Goal: Task Accomplishment & Management: Manage account settings

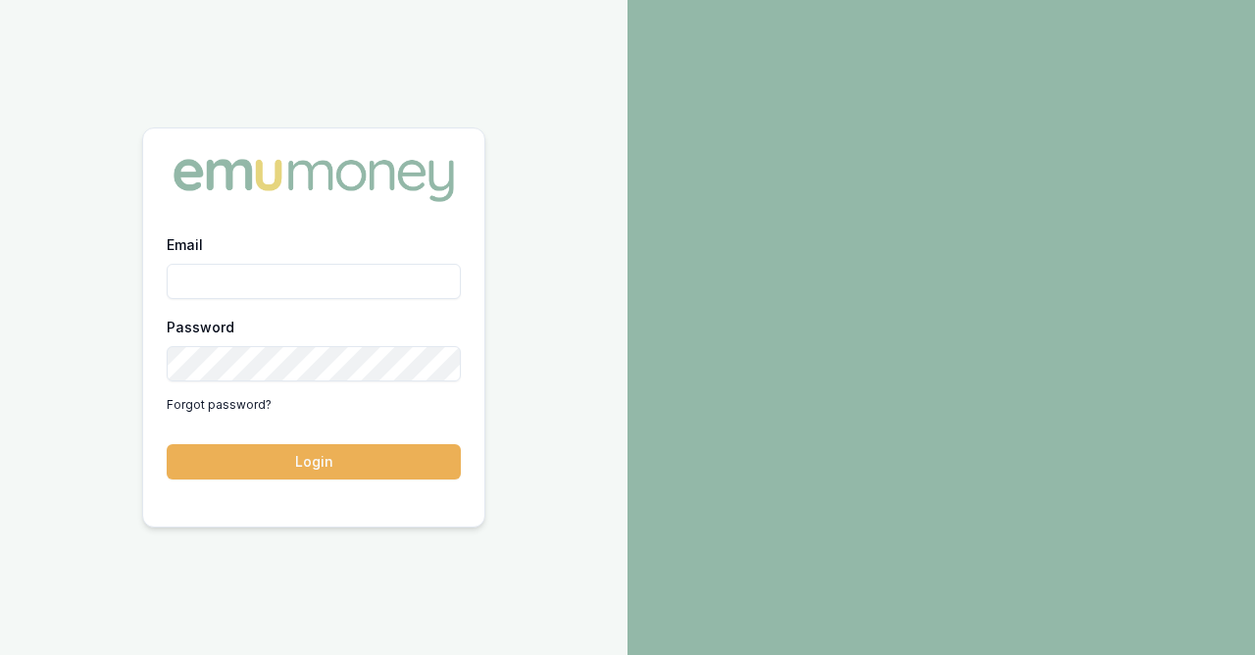
click at [296, 283] on input "Email" at bounding box center [314, 281] width 294 height 35
click at [297, 281] on input "Email" at bounding box center [314, 281] width 294 height 35
type input "sanjeev@sdaccountants.com.au"
click at [225, 402] on link "Forgot password?" at bounding box center [219, 404] width 105 height 31
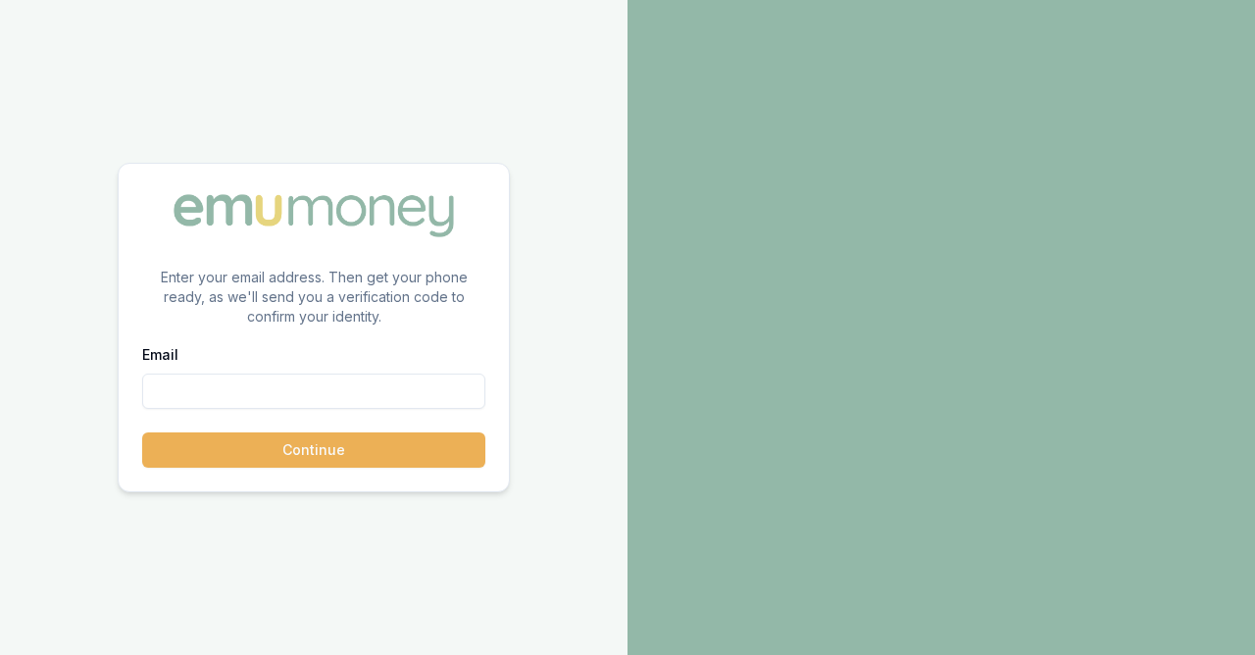
click at [225, 402] on input "Email" at bounding box center [313, 390] width 343 height 35
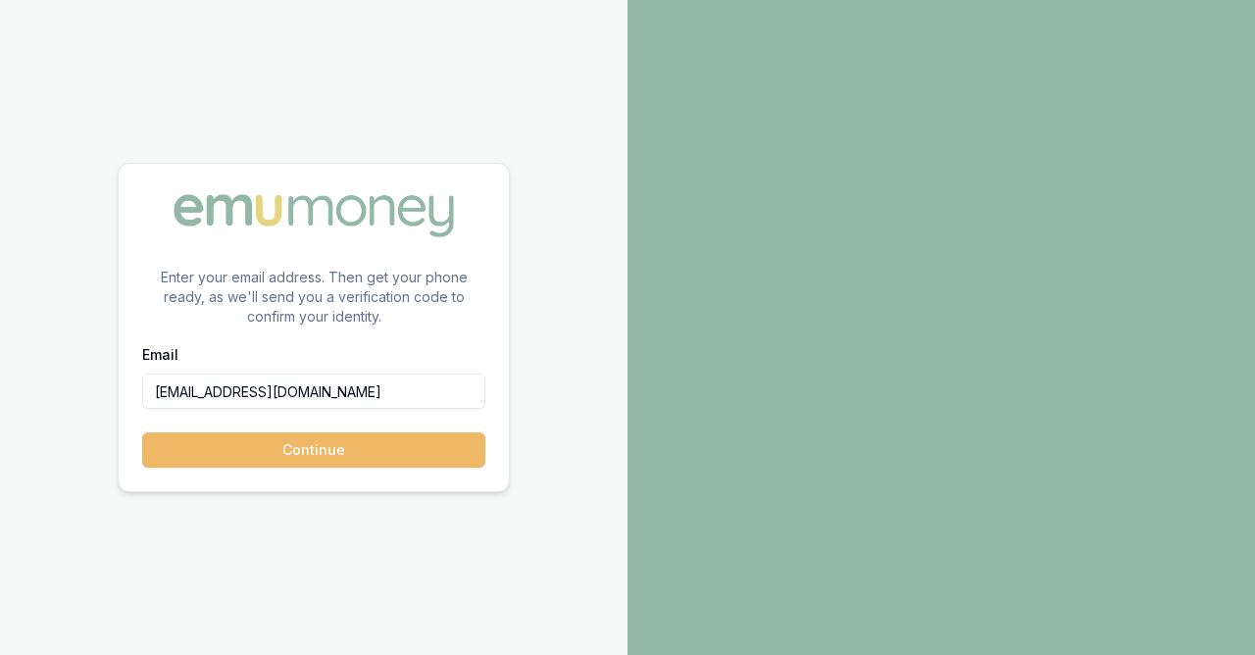
type input "sanjeev@sdaccountants.com.au"
click at [284, 457] on button "Continue" at bounding box center [313, 449] width 343 height 35
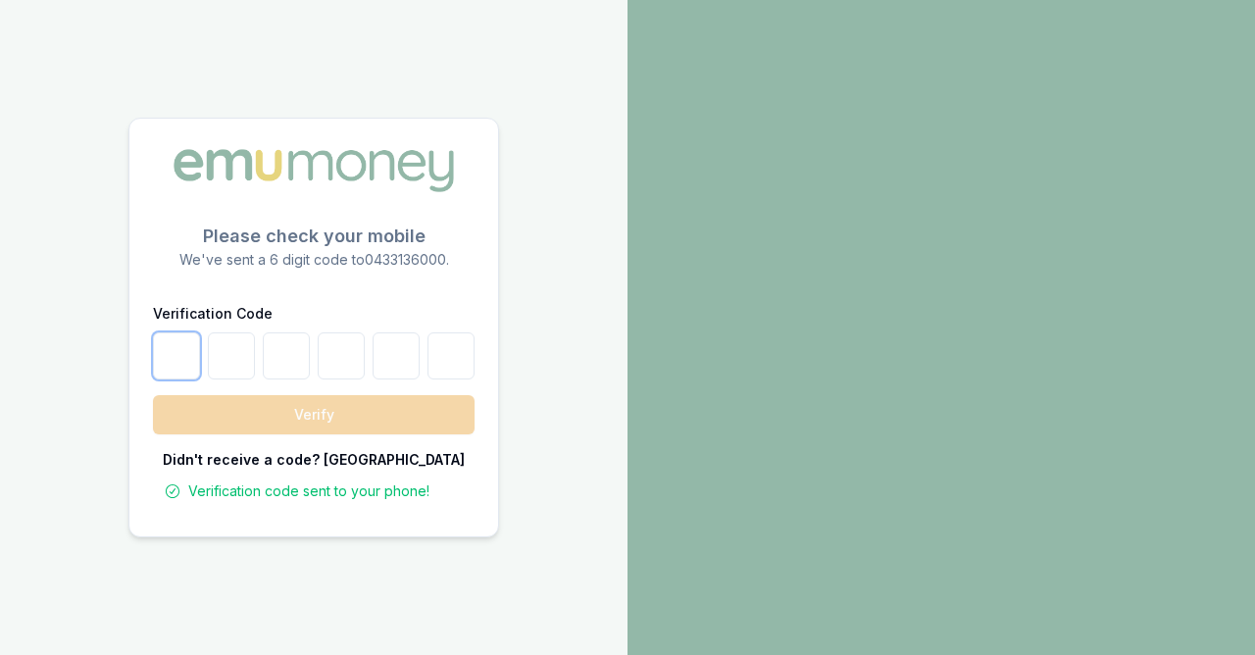
click at [176, 358] on input "number" at bounding box center [176, 355] width 47 height 47
type input "6"
type input "5"
type input "7"
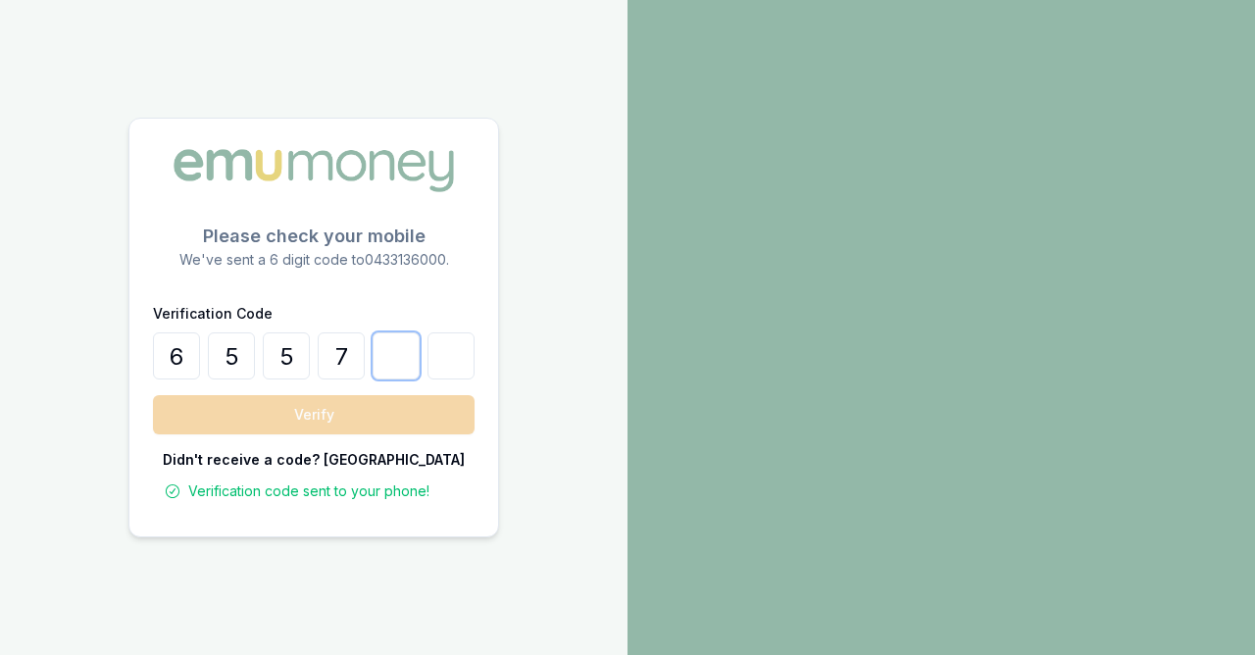
type input "0"
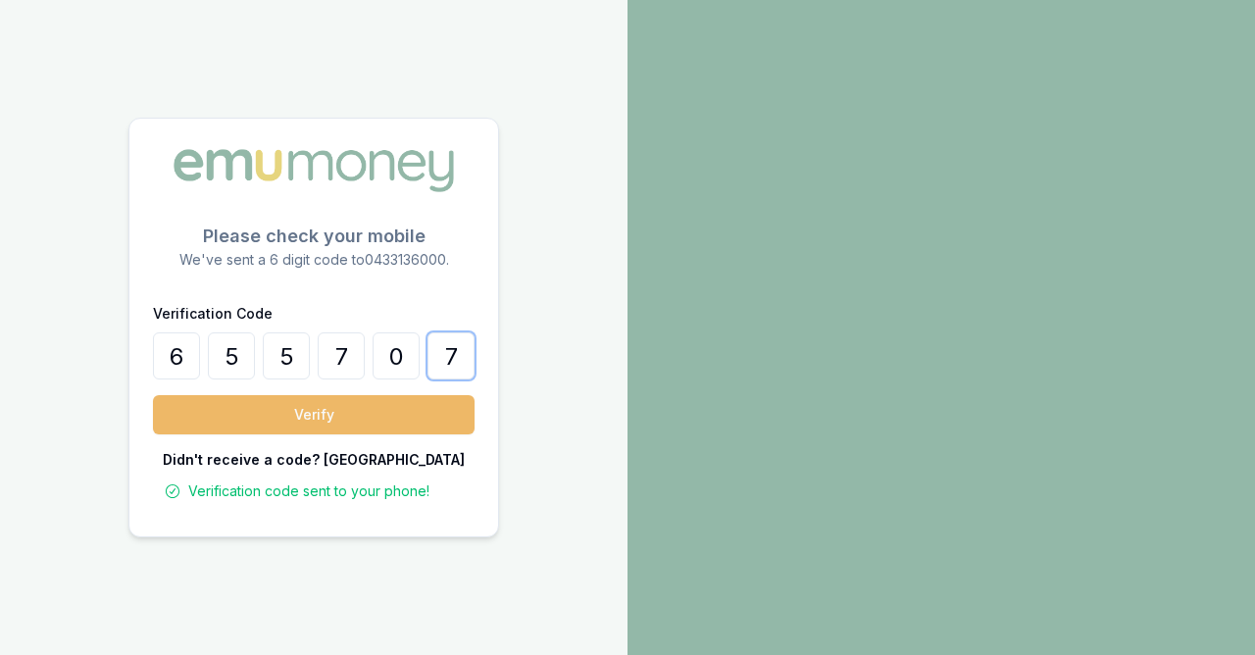
type input "7"
click at [381, 414] on button "Verify" at bounding box center [314, 414] width 322 height 39
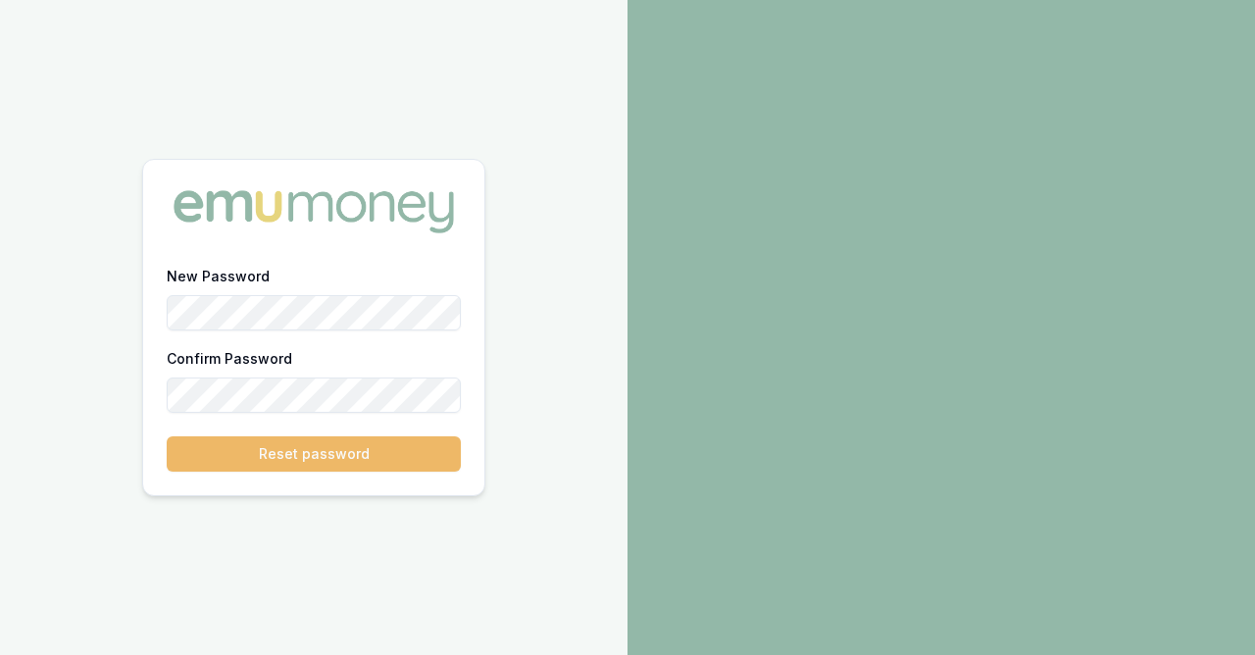
click at [324, 448] on button "Reset password" at bounding box center [314, 453] width 294 height 35
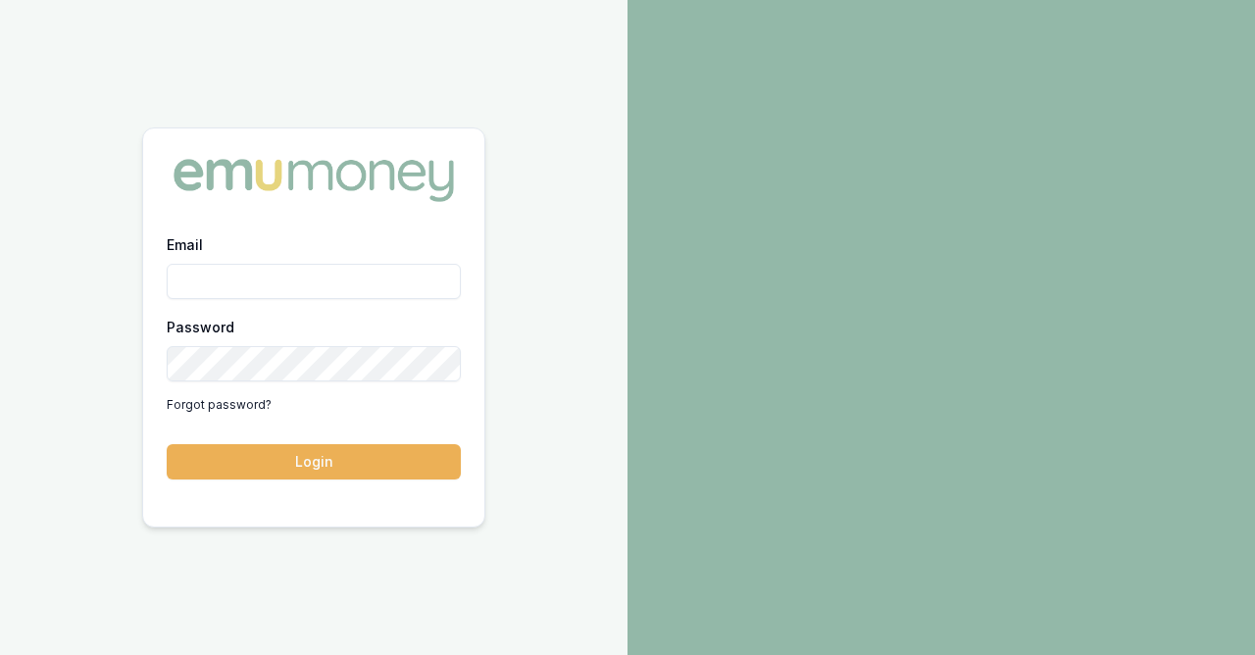
click at [295, 282] on input "Email" at bounding box center [314, 281] width 294 height 35
type input "[EMAIL_ADDRESS][DOMAIN_NAME]"
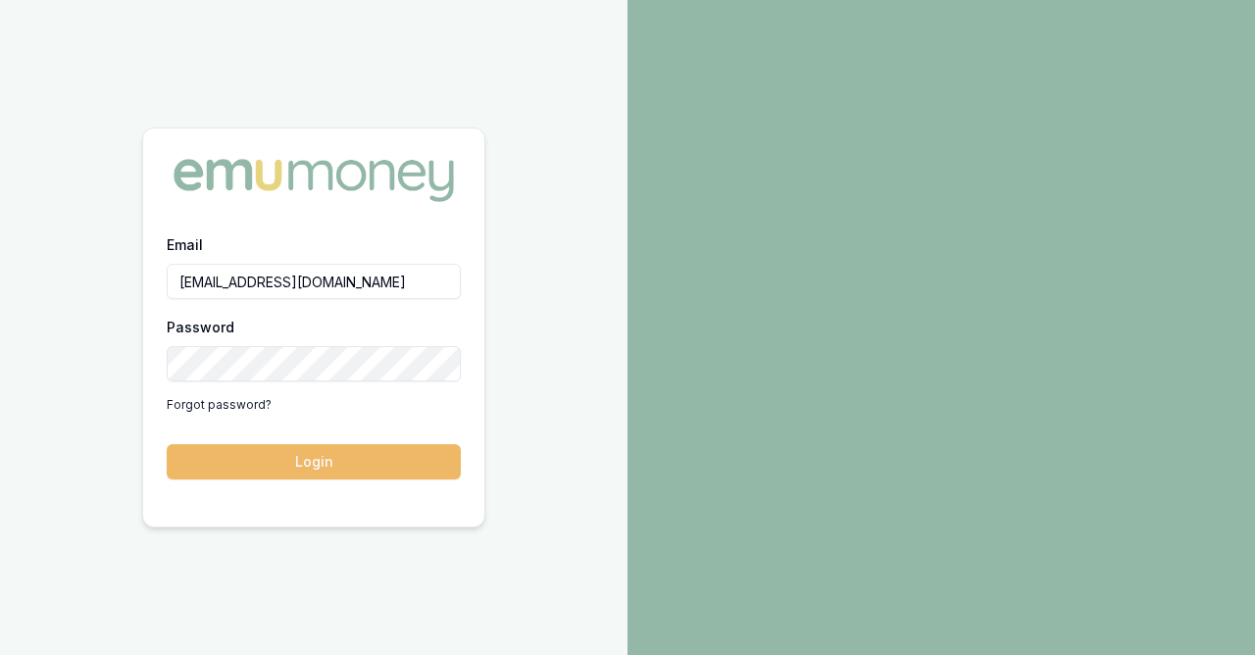
click at [314, 461] on button "Login" at bounding box center [314, 461] width 294 height 35
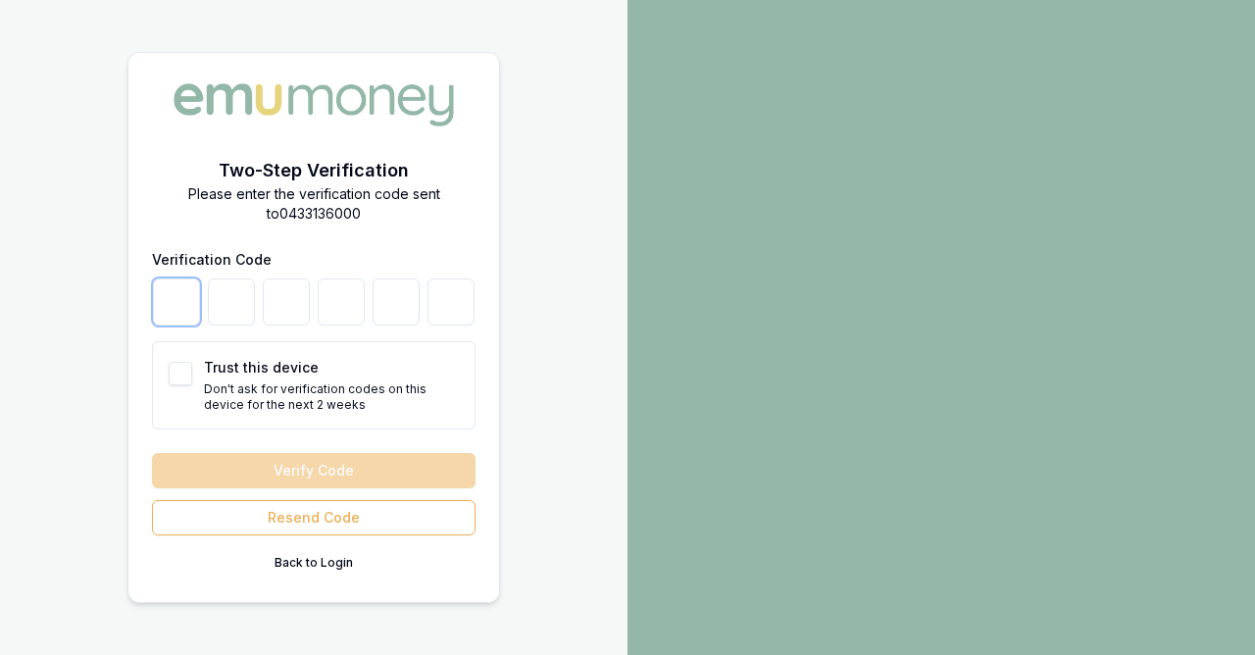
click at [183, 302] on input "number" at bounding box center [176, 301] width 47 height 47
type input "2"
type input "0"
type input "2"
type input "1"
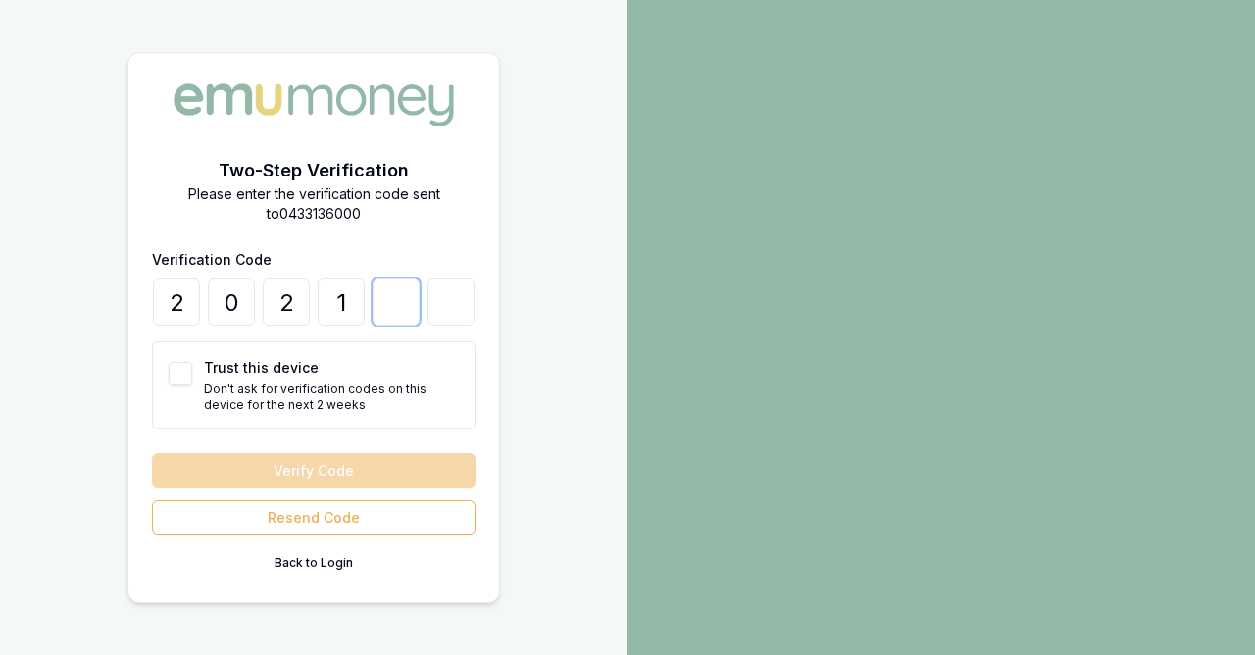
type input "2"
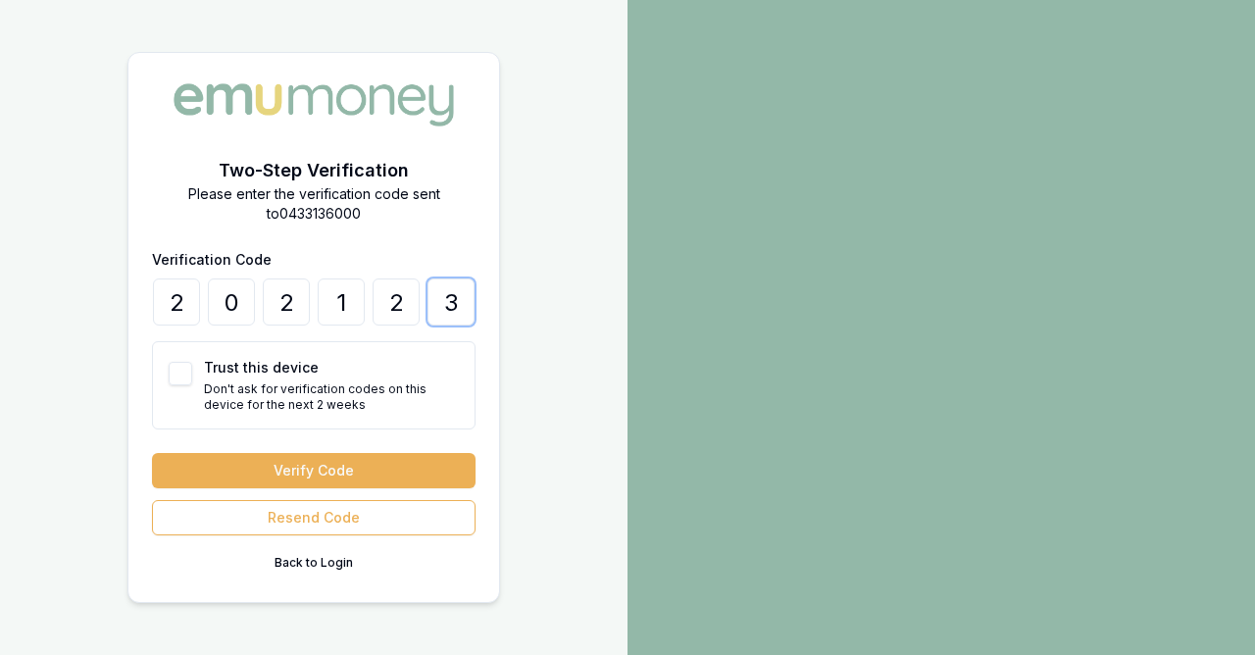
type input "3"
click at [174, 378] on button "Trust this device" at bounding box center [181, 374] width 24 height 24
checkbox input "true"
click at [370, 468] on button "Verify Code" at bounding box center [314, 470] width 324 height 35
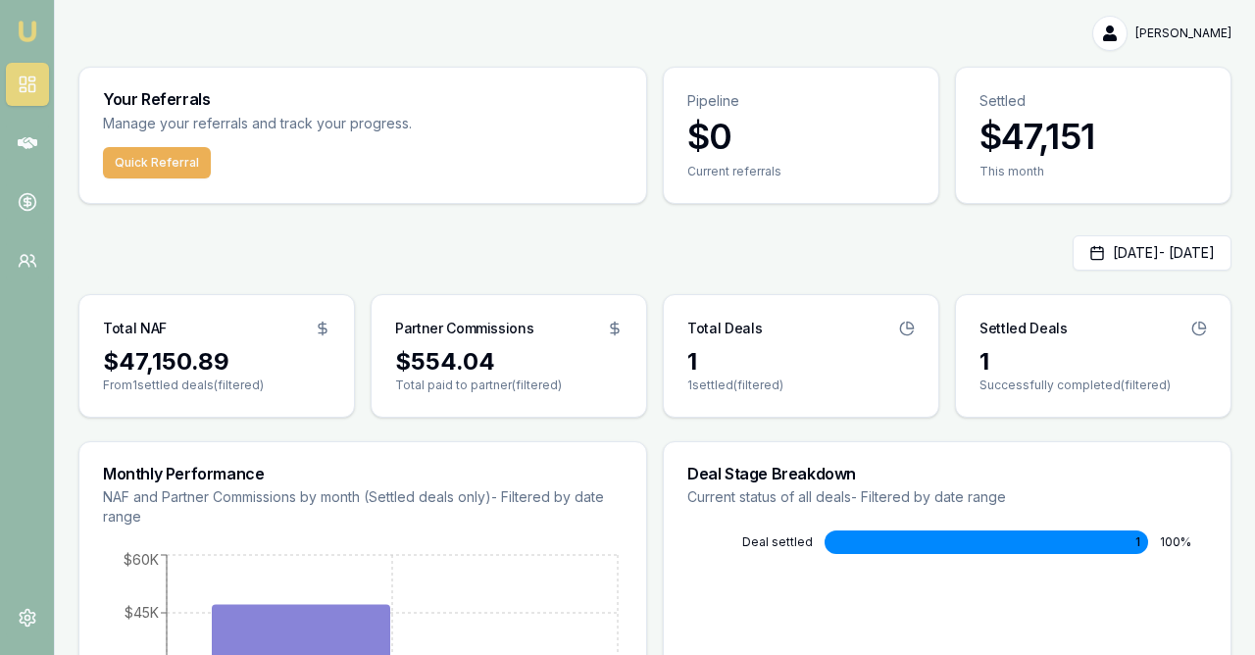
click at [1199, 33] on html "Emu Money [PERSON_NAME] Toggle Menu Your Referrals Manage your referrals and tr…" at bounding box center [627, 327] width 1255 height 655
click at [1174, 116] on div "Settings" at bounding box center [1169, 115] width 116 height 31
click at [37, 79] on link at bounding box center [27, 84] width 43 height 43
